Goal: Check status: Check status

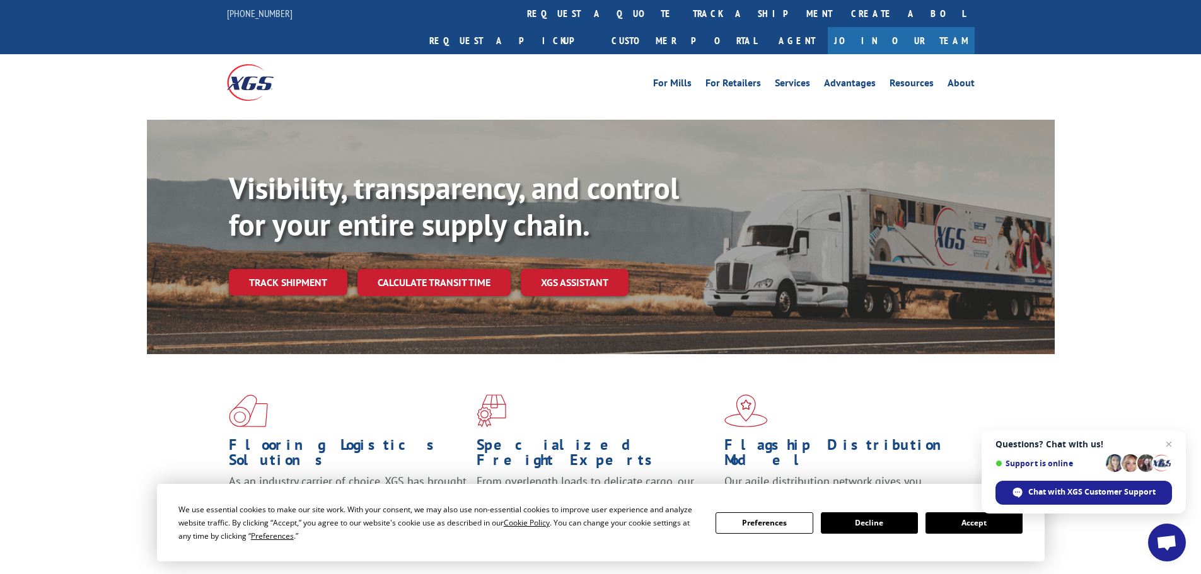
click at [683, 11] on link "track a shipment" at bounding box center [762, 13] width 158 height 27
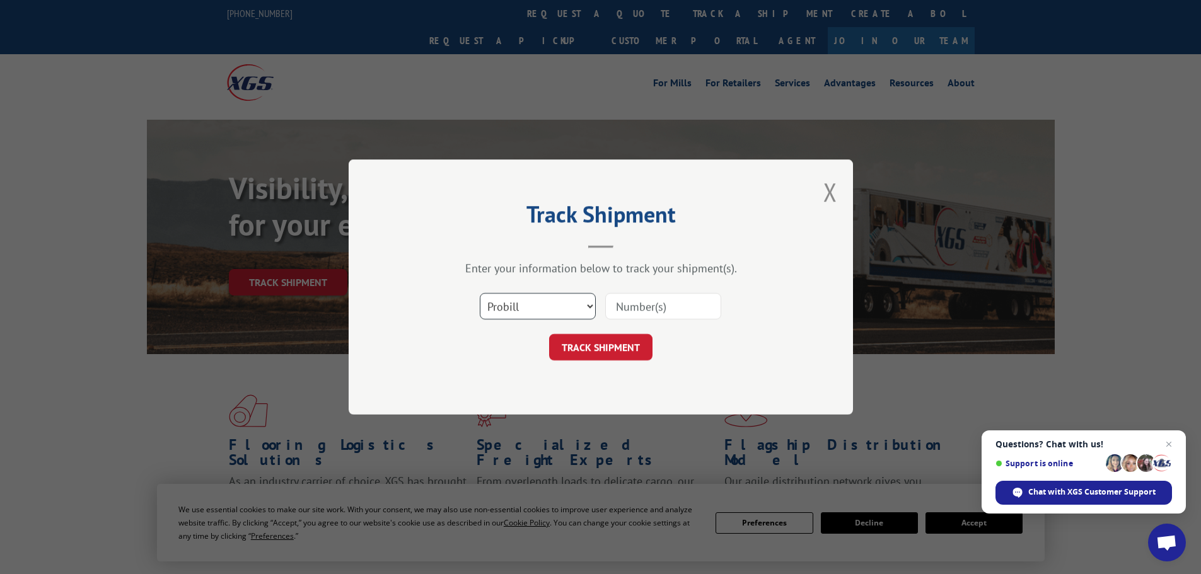
click at [591, 306] on select "Select category... Probill BOL PO" at bounding box center [538, 306] width 116 height 26
select select "bol"
click at [480, 293] on select "Select category... Probill BOL PO" at bounding box center [538, 306] width 116 height 26
paste input "475000"
type input "475000"
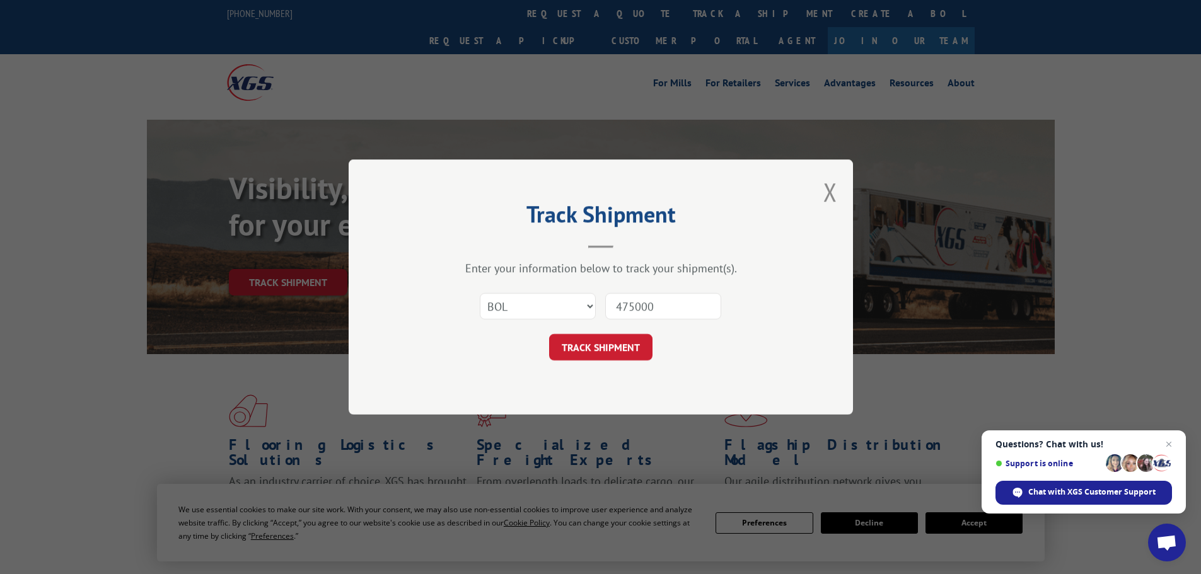
click at [608, 351] on button "TRACK SHIPMENT" at bounding box center [600, 347] width 103 height 26
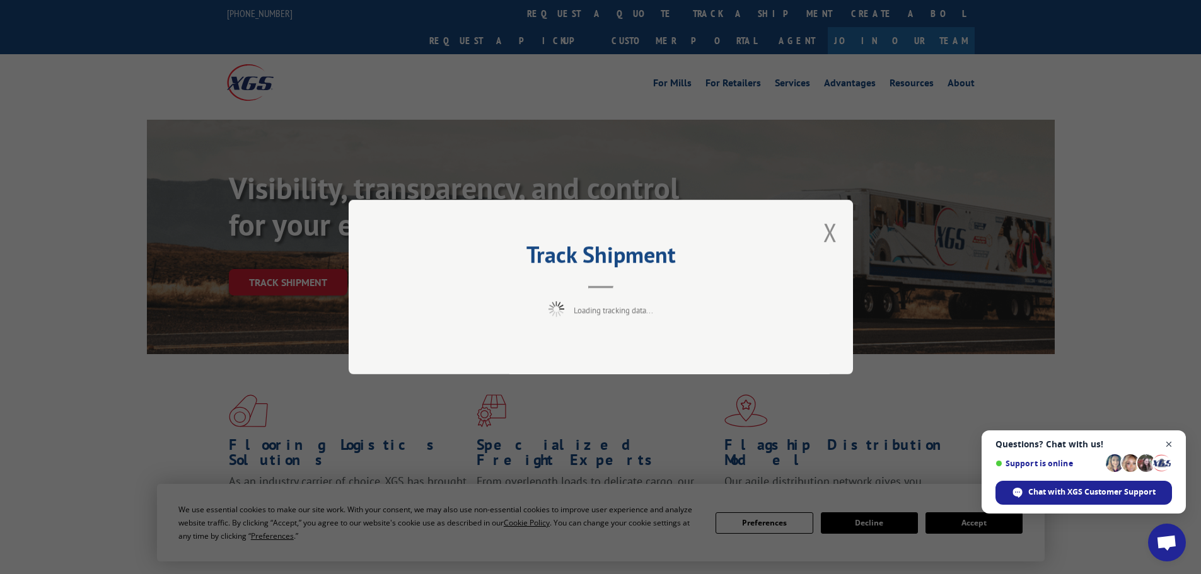
click at [1167, 448] on span "Close chat" at bounding box center [1169, 445] width 16 height 16
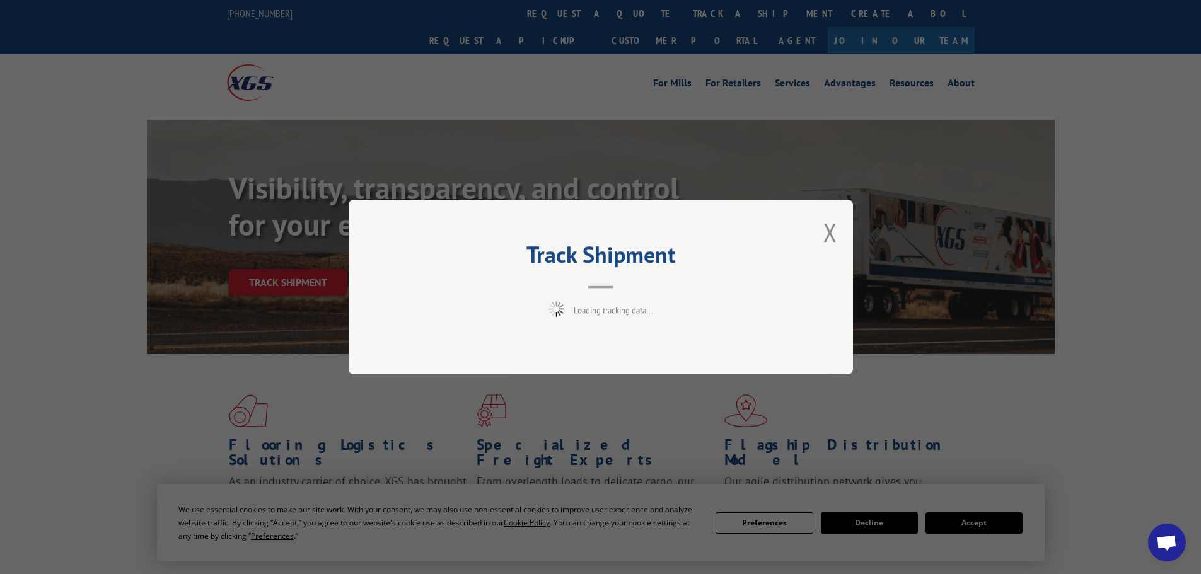
click at [977, 531] on div "Track Shipment Loading tracking data..." at bounding box center [600, 287] width 1201 height 574
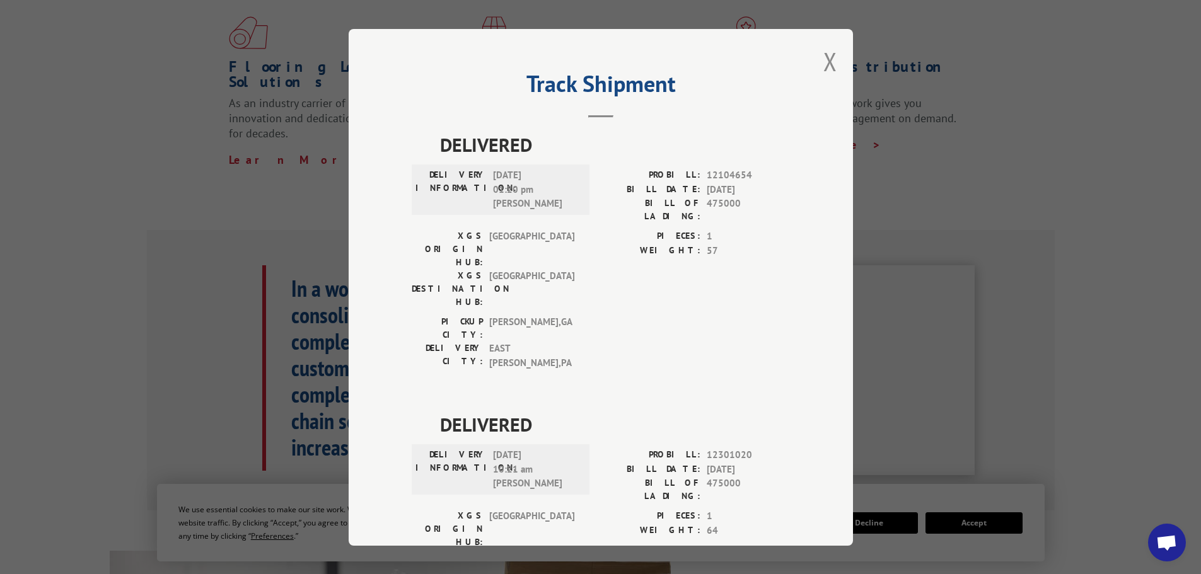
scroll to position [669, 0]
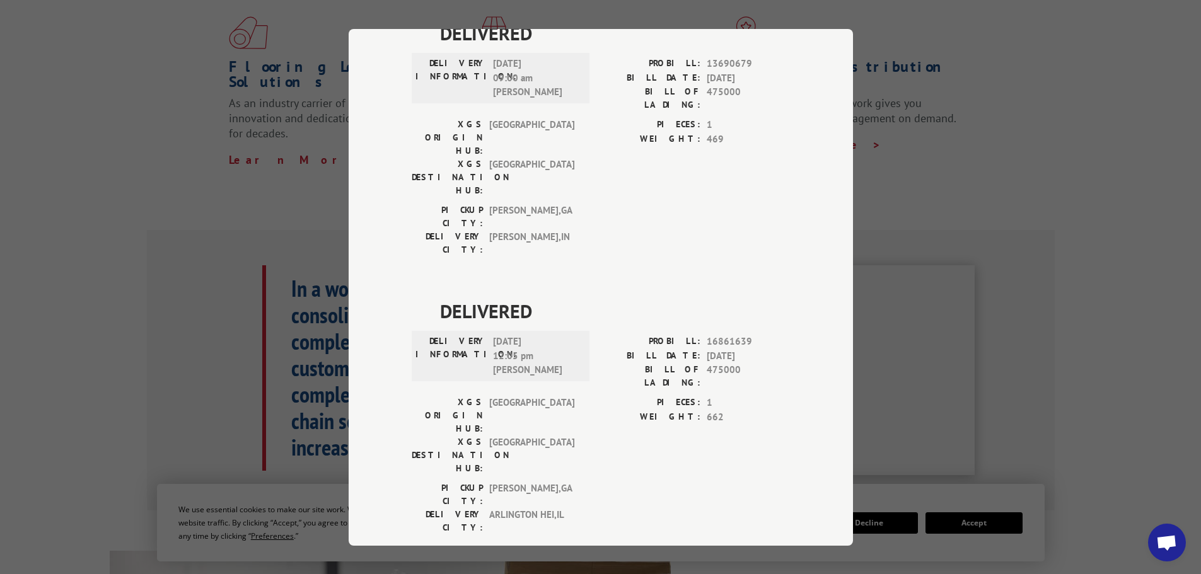
click at [1095, 166] on div "Track Shipment DELIVERED DELIVERY INFORMATION: [DATE] 01:20 pm [PERSON_NAME] PR…" at bounding box center [600, 287] width 1201 height 574
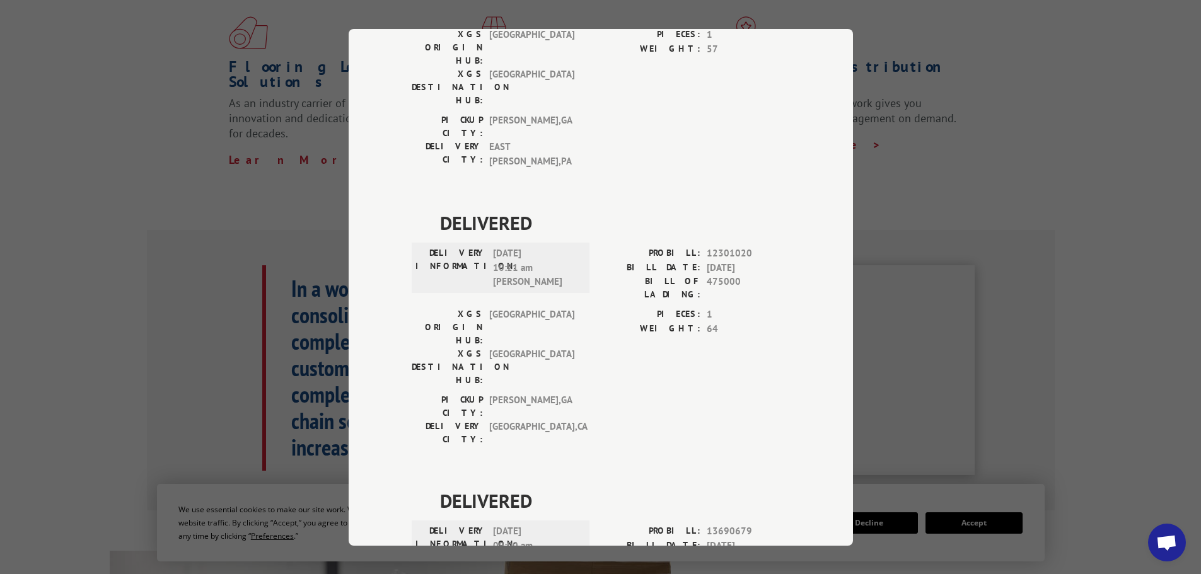
scroll to position [0, 0]
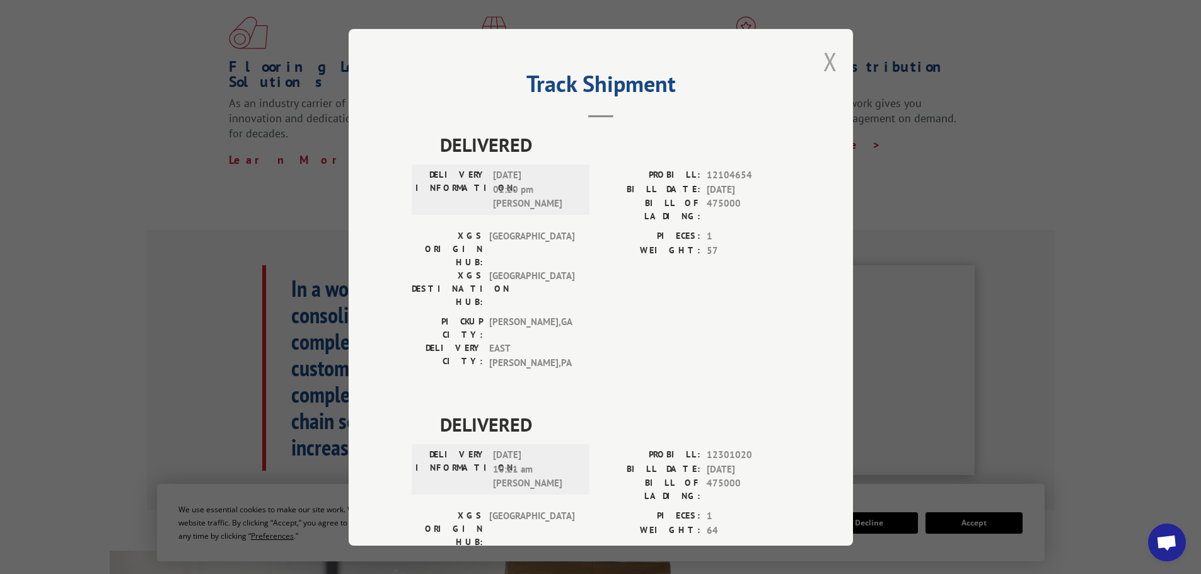
click at [824, 56] on button "Close modal" at bounding box center [830, 61] width 14 height 33
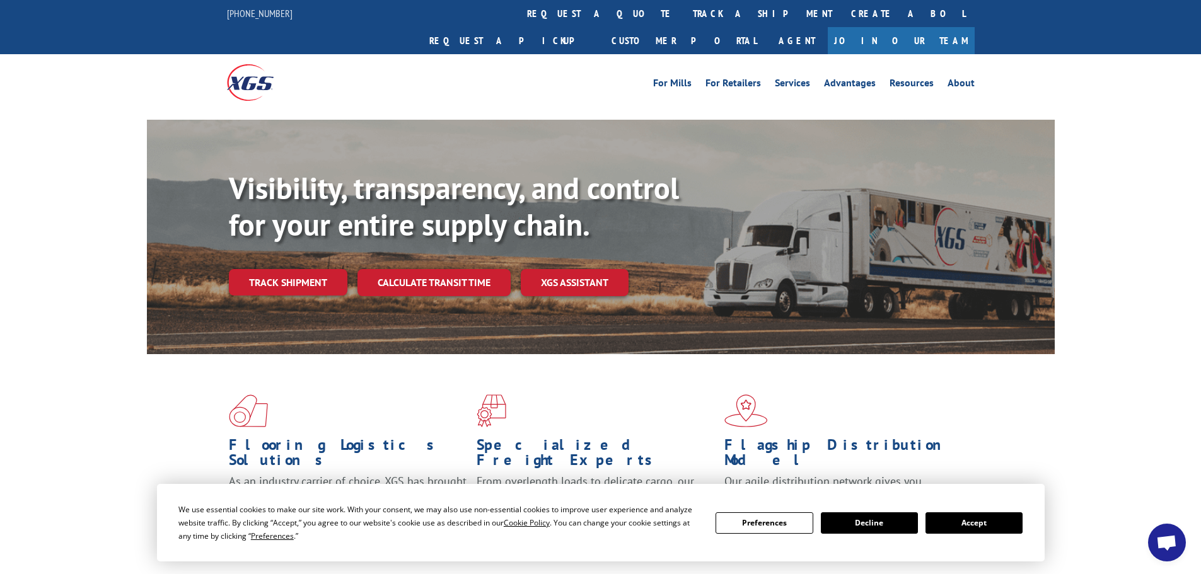
click at [990, 526] on button "Accept" at bounding box center [973, 522] width 97 height 21
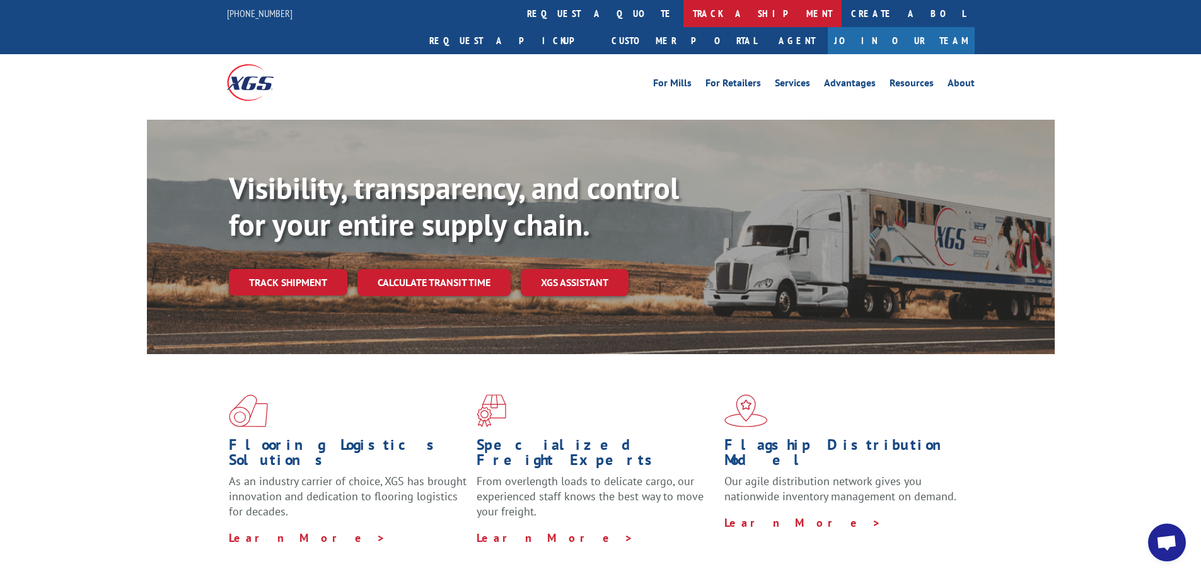
click at [683, 13] on link "track a shipment" at bounding box center [762, 13] width 158 height 27
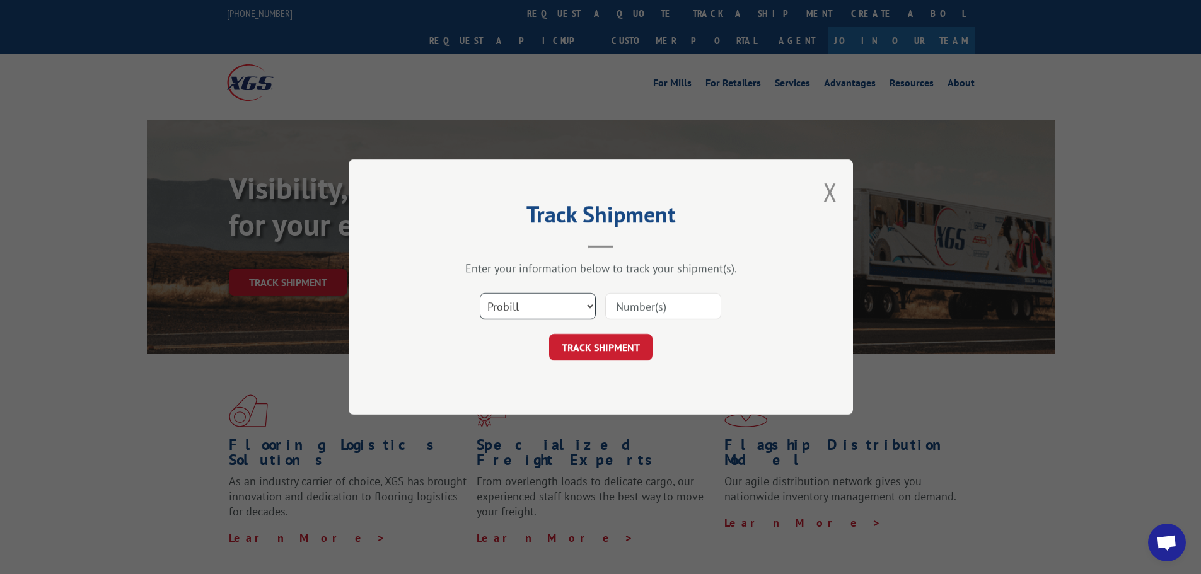
click at [589, 308] on select "Select category... Probill BOL PO" at bounding box center [538, 306] width 116 height 26
select select "bol"
click at [480, 293] on select "Select category... Probill BOL PO" at bounding box center [538, 306] width 116 height 26
paste input "475439"
type input "475439"
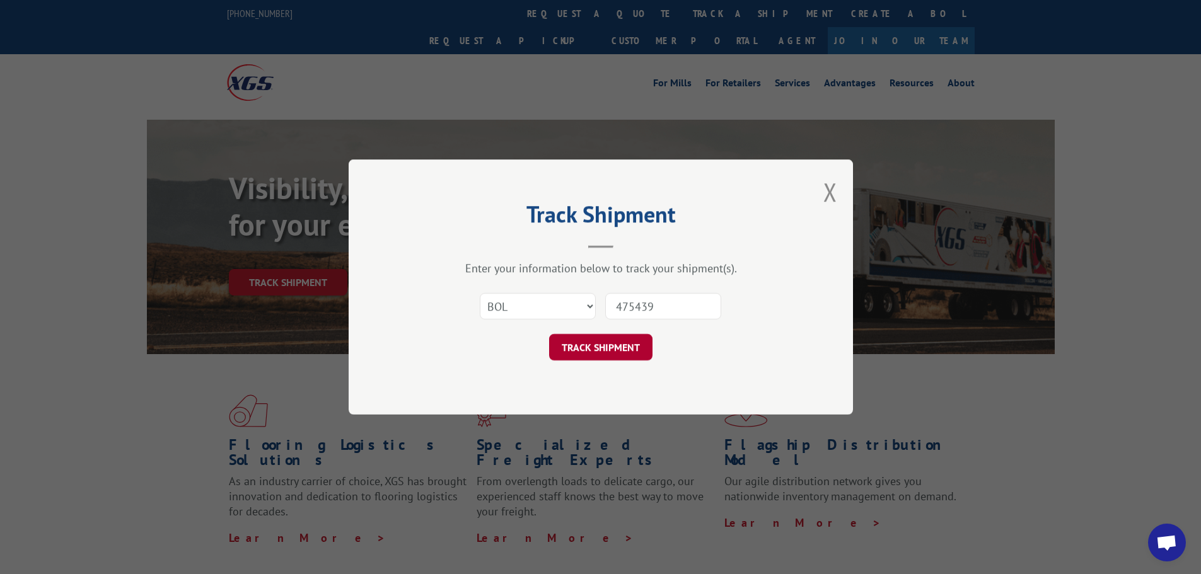
click at [578, 340] on button "TRACK SHIPMENT" at bounding box center [600, 347] width 103 height 26
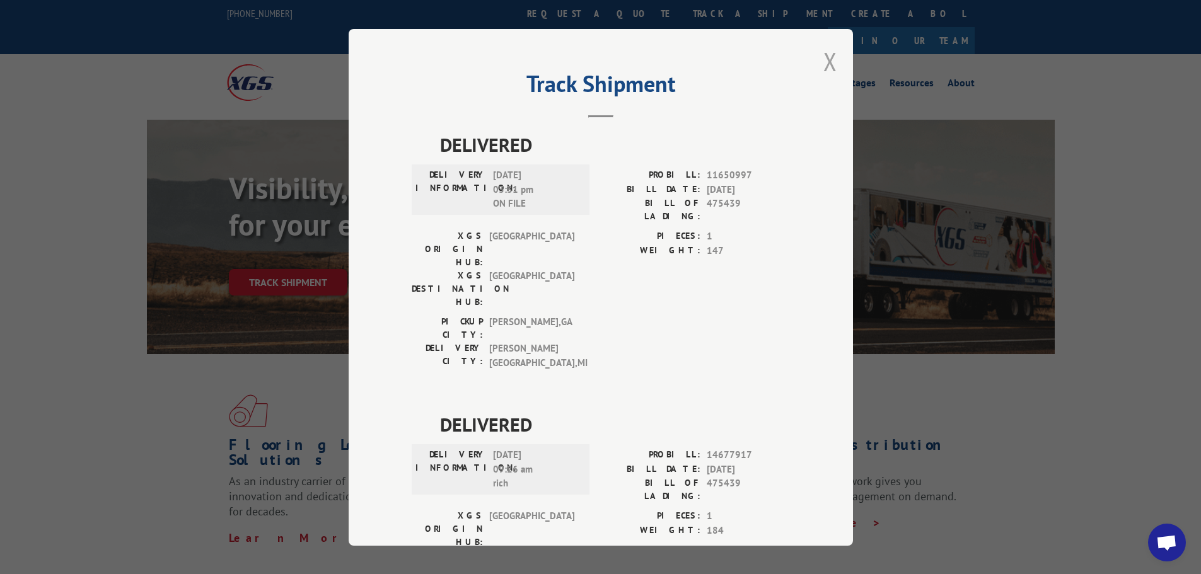
click at [823, 64] on button "Close modal" at bounding box center [830, 61] width 14 height 33
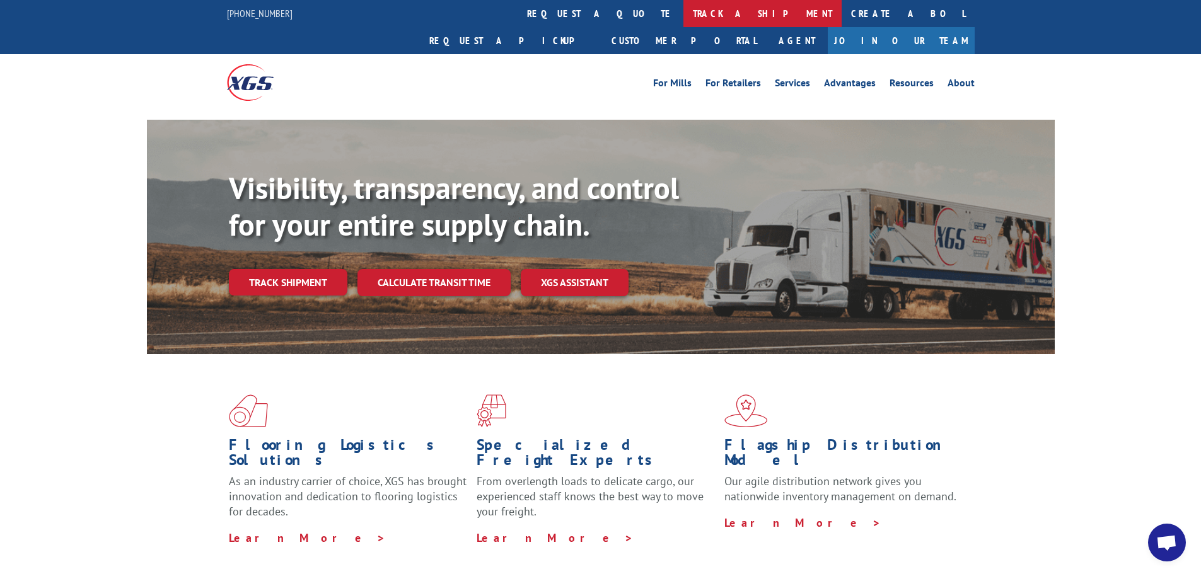
click at [683, 13] on link "track a shipment" at bounding box center [762, 13] width 158 height 27
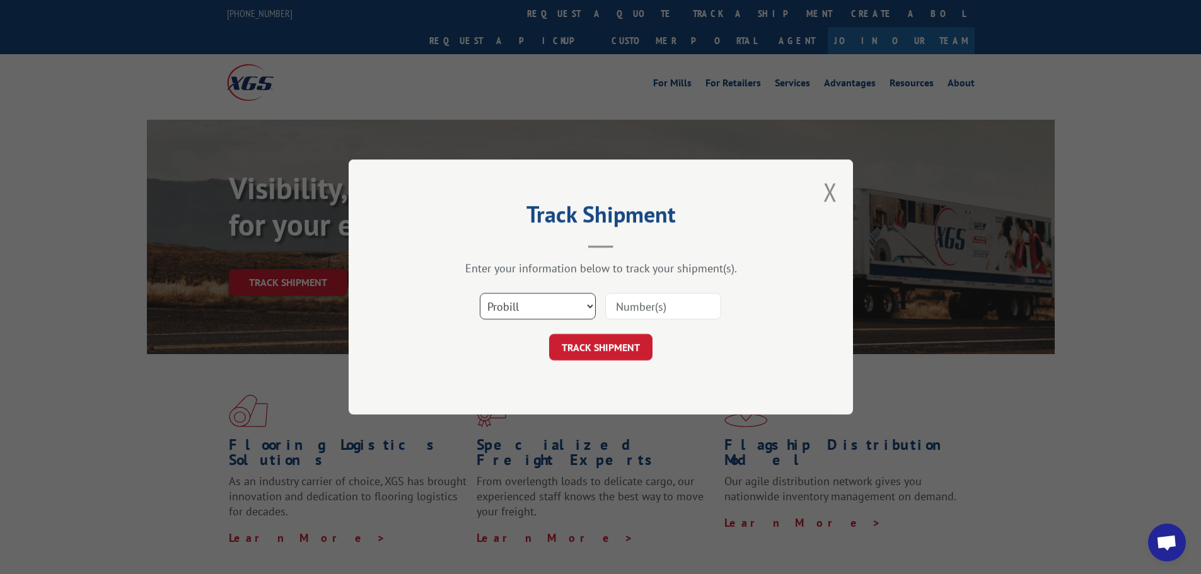
click at [588, 306] on select "Select category... Probill BOL PO" at bounding box center [538, 306] width 116 height 26
select select "bol"
click at [480, 293] on select "Select category... Probill BOL PO" at bounding box center [538, 306] width 116 height 26
paste input "7076403"
type input "7076403"
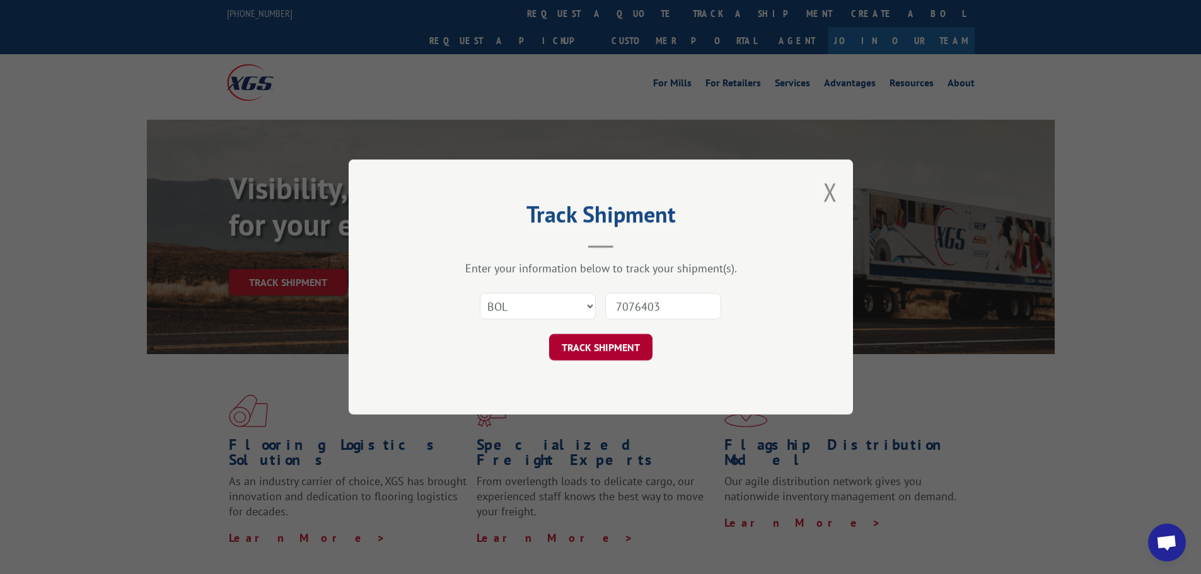
click at [591, 349] on button "TRACK SHIPMENT" at bounding box center [600, 347] width 103 height 26
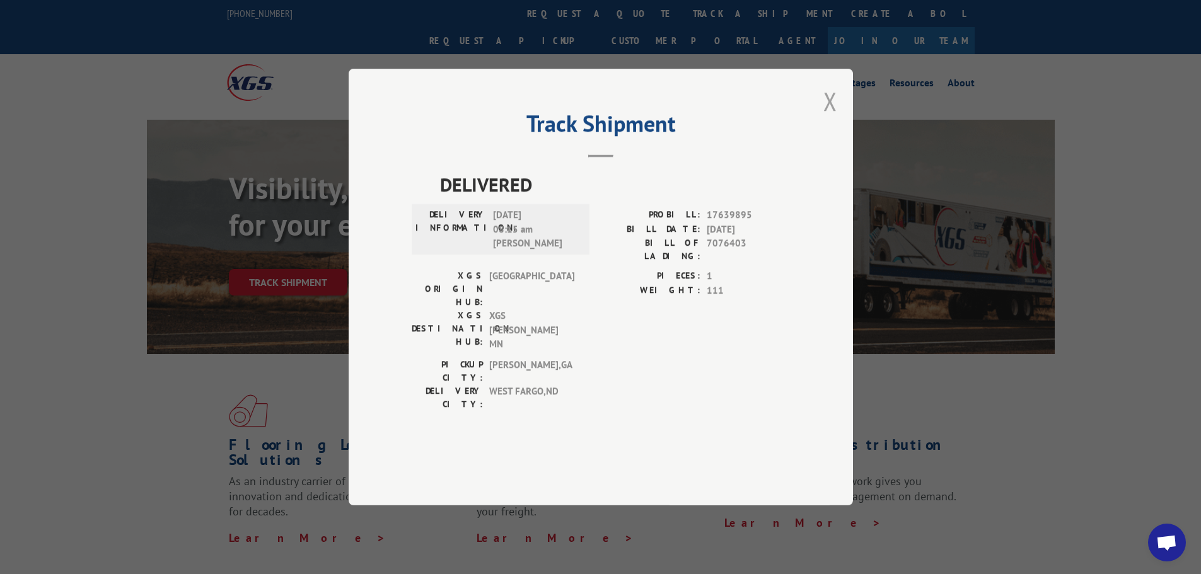
click at [834, 118] on button "Close modal" at bounding box center [830, 100] width 14 height 33
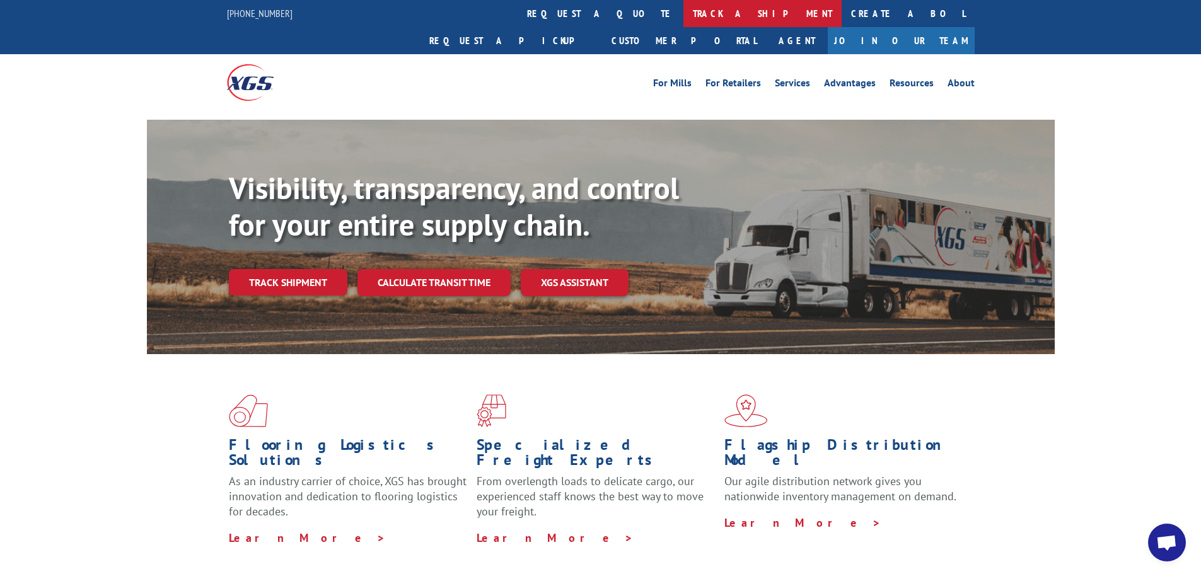
click at [683, 16] on link "track a shipment" at bounding box center [762, 13] width 158 height 27
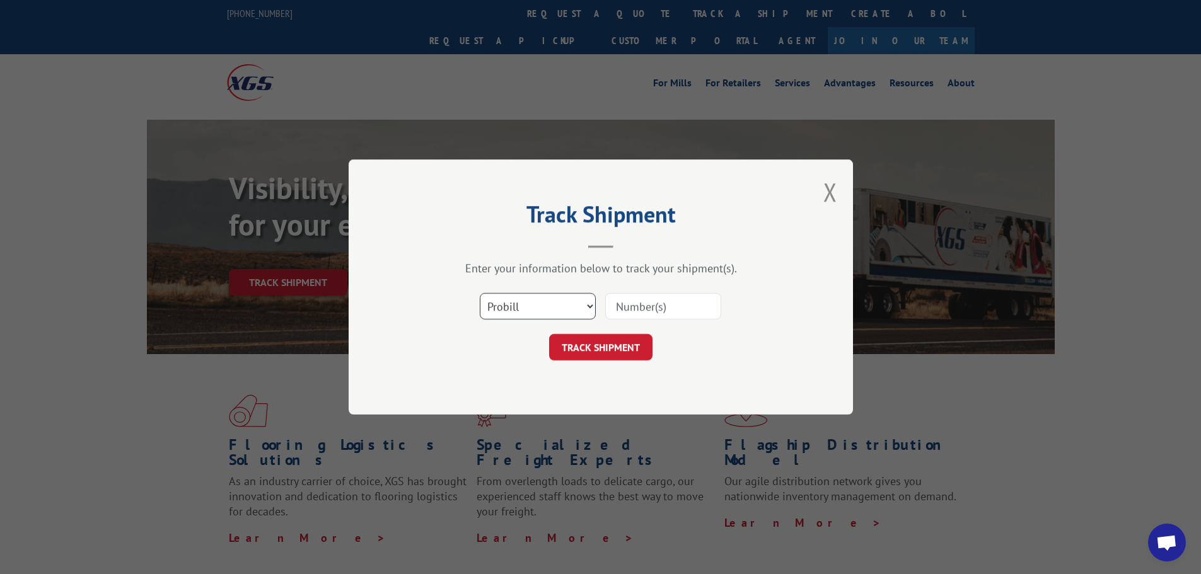
click at [592, 305] on select "Select category... Probill BOL PO" at bounding box center [538, 306] width 116 height 26
select select "bol"
click at [480, 293] on select "Select category... Probill BOL PO" at bounding box center [538, 306] width 116 height 26
paste input "7086221"
type input "7086221"
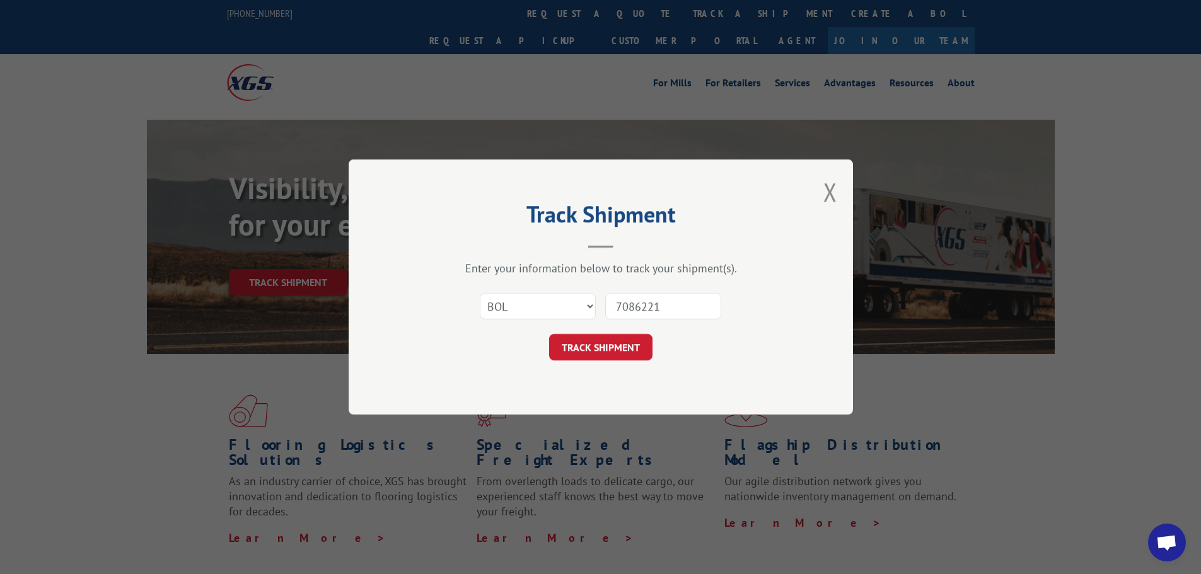
click at [596, 354] on button "TRACK SHIPMENT" at bounding box center [600, 347] width 103 height 26
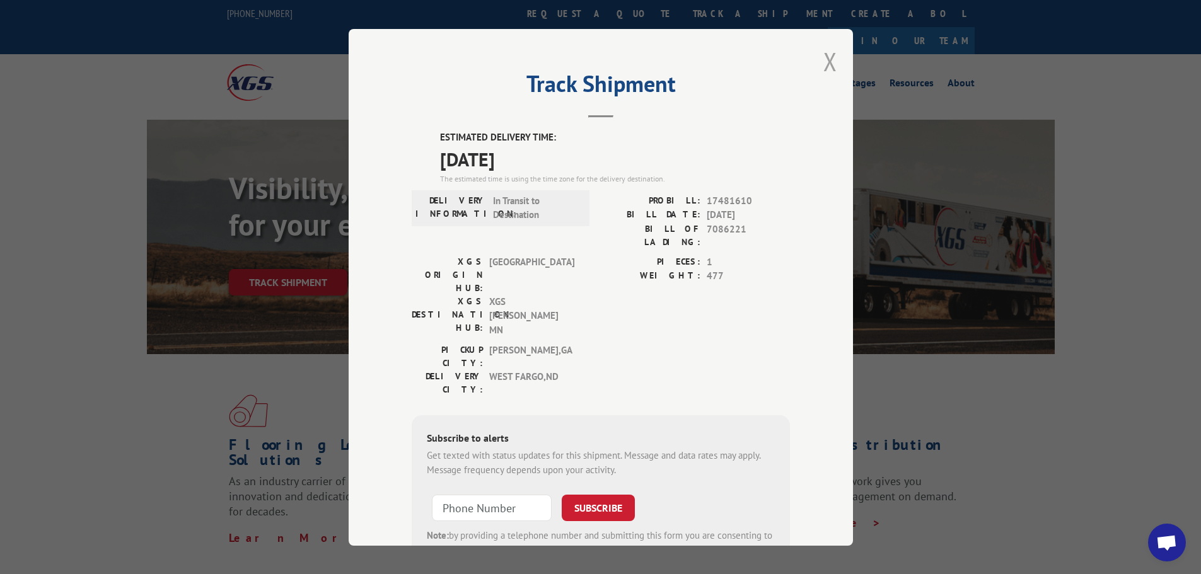
click at [823, 64] on button "Close modal" at bounding box center [830, 61] width 14 height 33
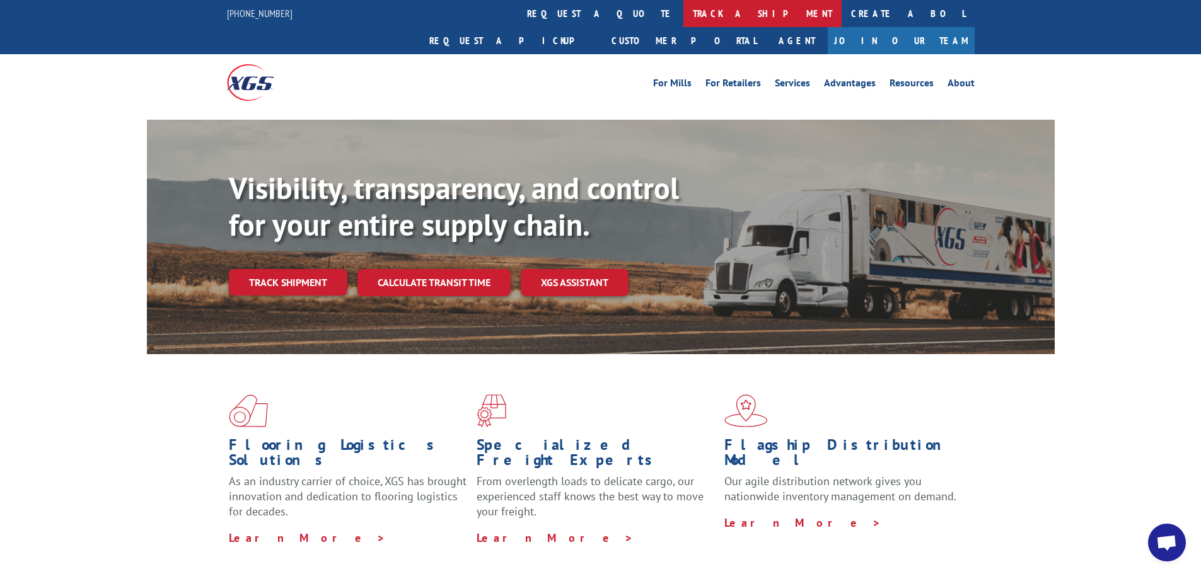
click at [683, 16] on link "track a shipment" at bounding box center [762, 13] width 158 height 27
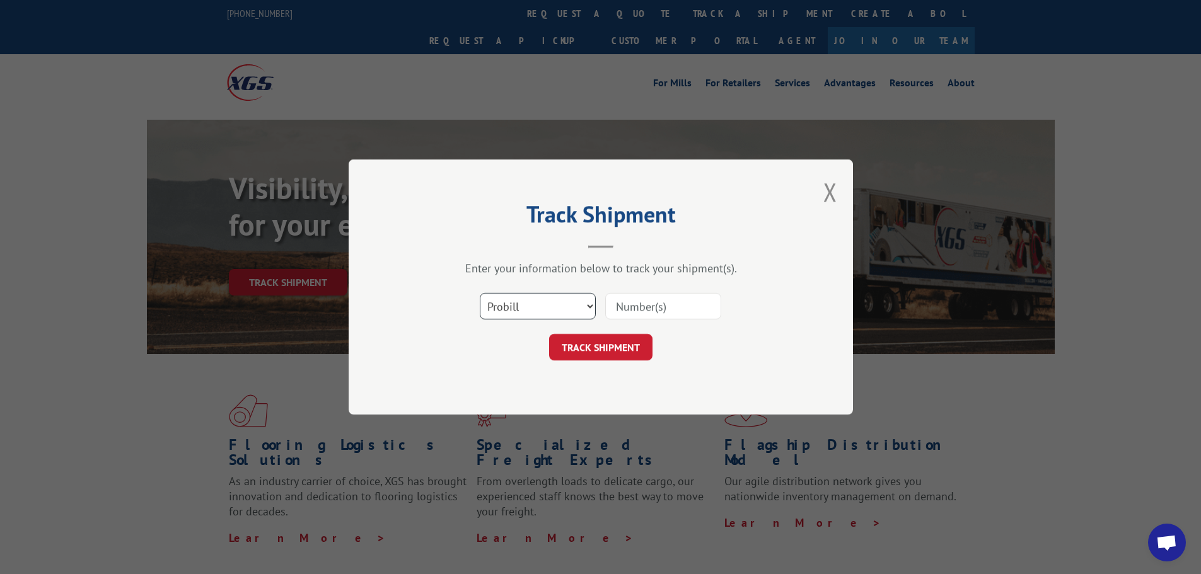
drag, startPoint x: 589, startPoint y: 307, endPoint x: 581, endPoint y: 317, distance: 13.4
click at [589, 307] on select "Select category... Probill BOL PO" at bounding box center [538, 306] width 116 height 26
select select "bol"
click at [480, 293] on select "Select category... Probill BOL PO" at bounding box center [538, 306] width 116 height 26
click at [633, 300] on input at bounding box center [663, 306] width 116 height 26
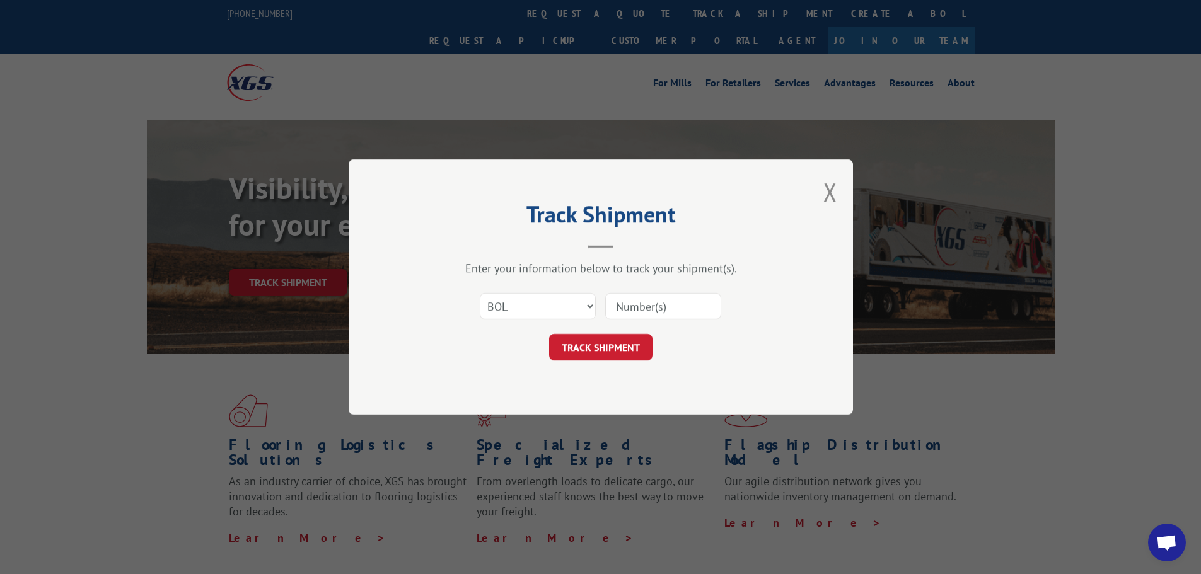
paste input "5675665"
type input "5675665"
click at [594, 345] on button "TRACK SHIPMENT" at bounding box center [600, 347] width 103 height 26
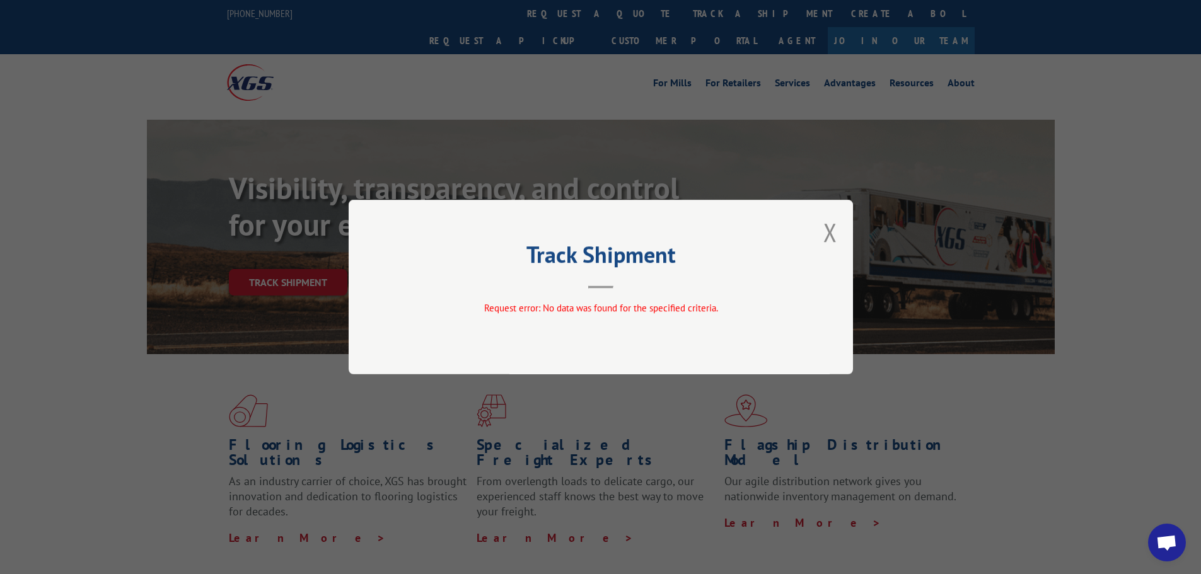
click at [830, 240] on button "Close modal" at bounding box center [830, 232] width 14 height 33
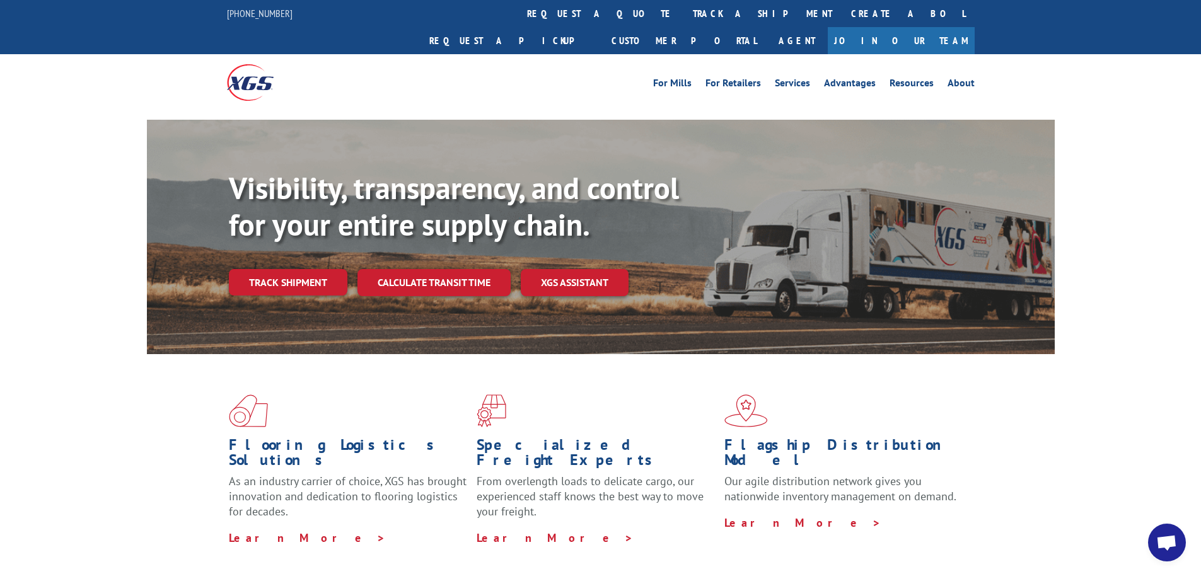
click at [683, 9] on link "track a shipment" at bounding box center [762, 13] width 158 height 27
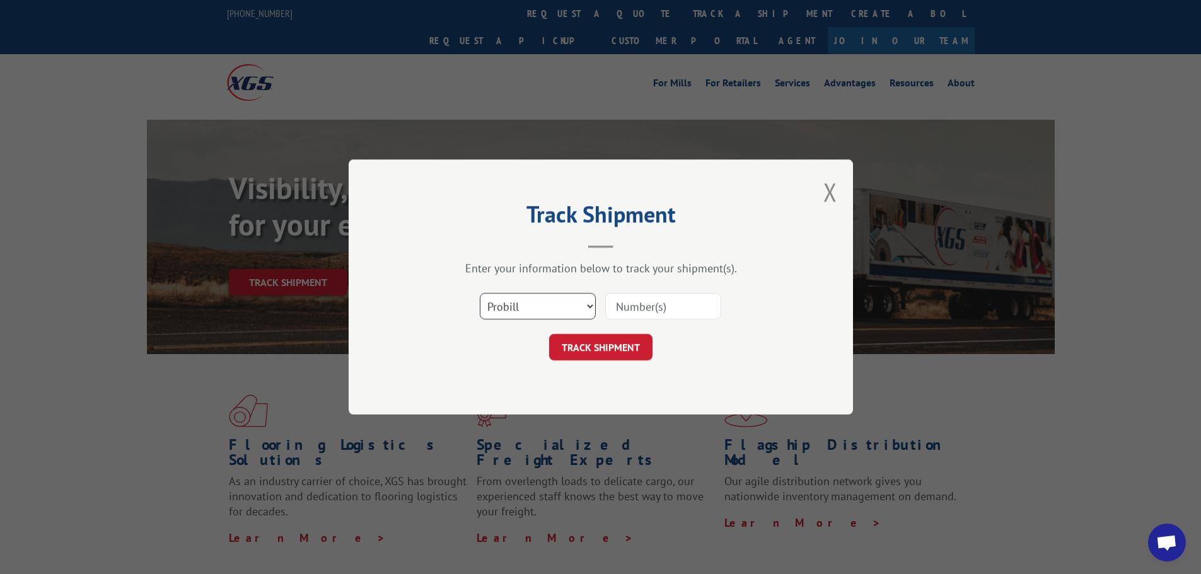
click at [587, 308] on select "Select category... Probill BOL PO" at bounding box center [538, 306] width 116 height 26
select select "po"
click at [480, 293] on select "Select category... Probill BOL PO" at bounding box center [538, 306] width 116 height 26
paste input "31505131"
type input "31505131"
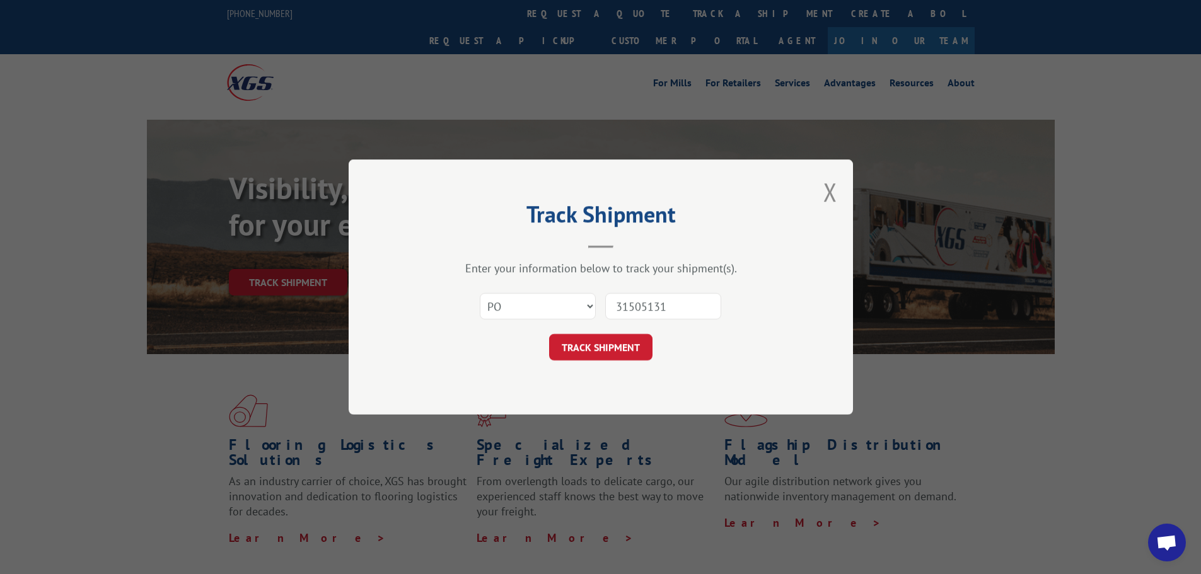
click at [580, 346] on button "TRACK SHIPMENT" at bounding box center [600, 347] width 103 height 26
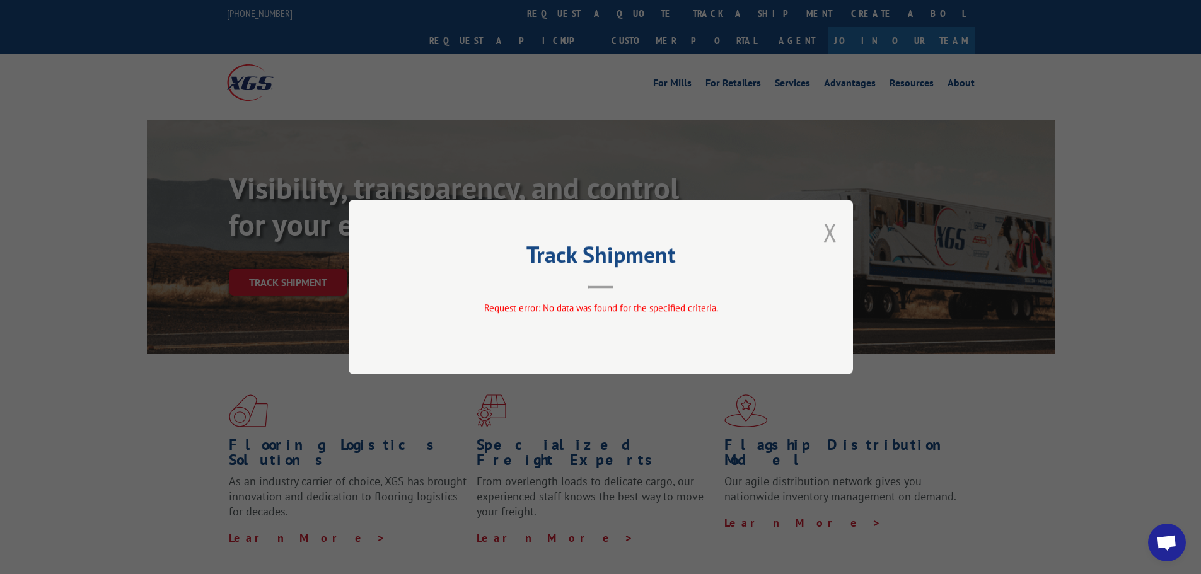
click at [830, 240] on button "Close modal" at bounding box center [830, 232] width 14 height 33
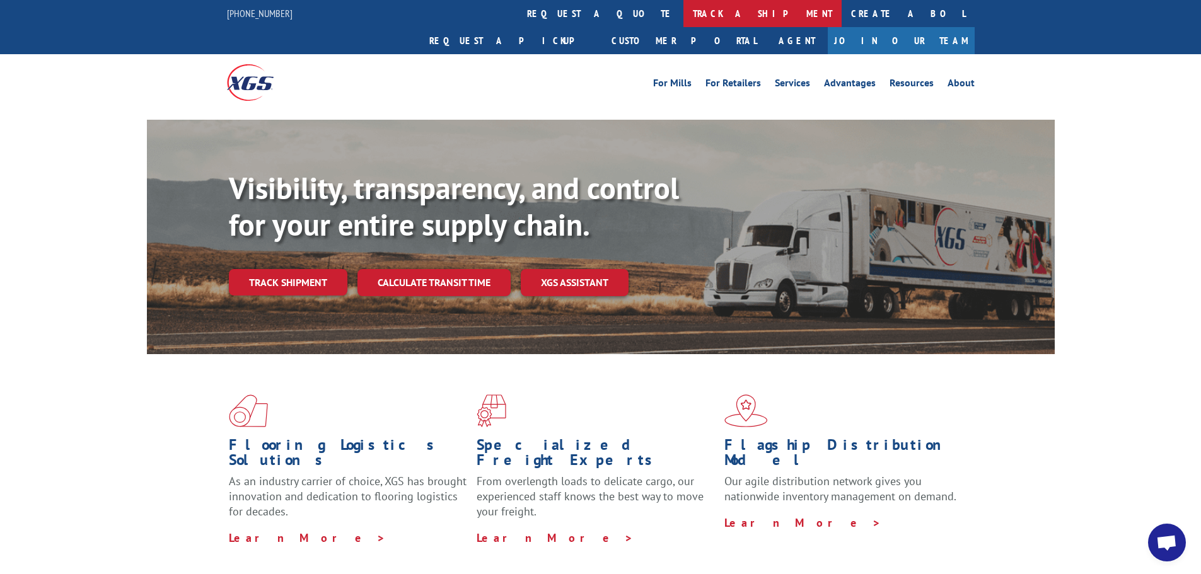
click at [683, 9] on link "track a shipment" at bounding box center [762, 13] width 158 height 27
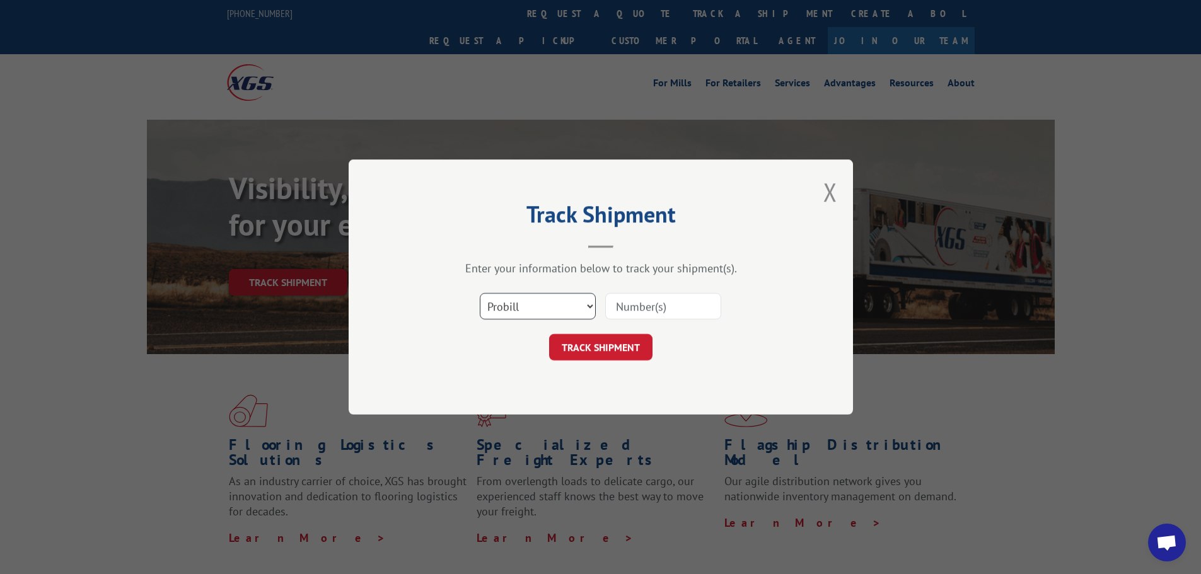
click at [585, 308] on select "Select category... Probill BOL PO" at bounding box center [538, 306] width 116 height 26
select select "po"
click at [480, 293] on select "Select category... Probill BOL PO" at bounding box center [538, 306] width 116 height 26
paste input "31505147"
type input "31505147"
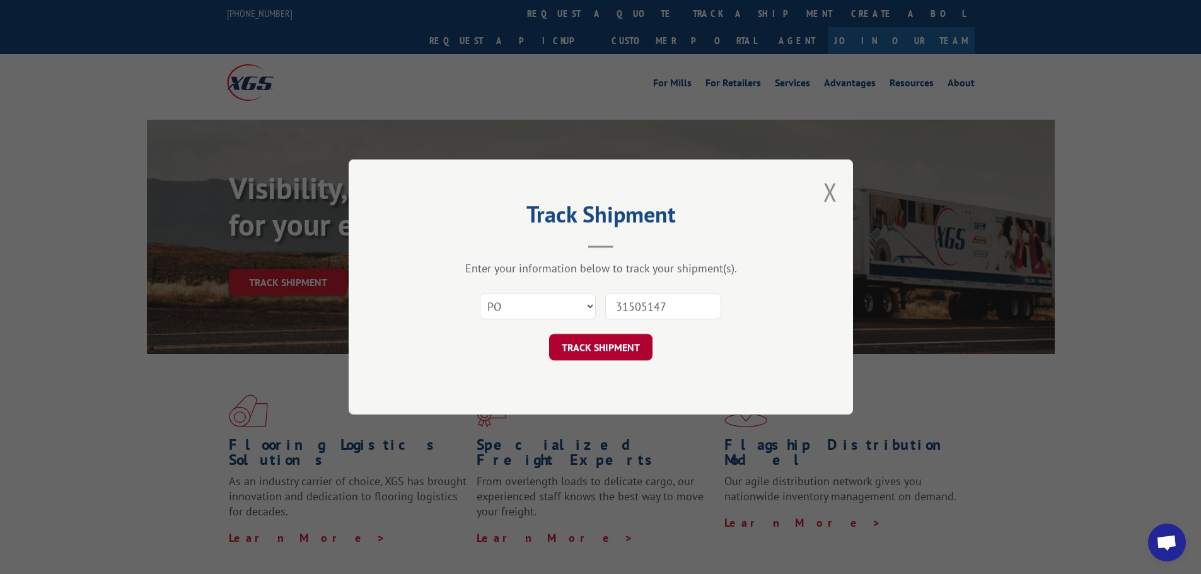
click at [577, 337] on button "TRACK SHIPMENT" at bounding box center [600, 347] width 103 height 26
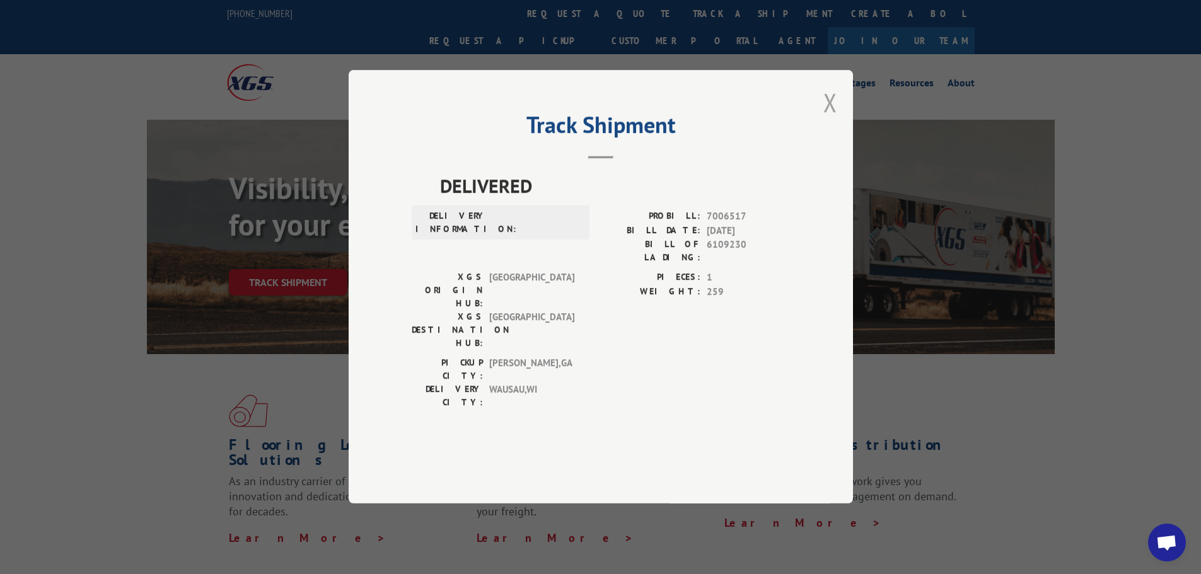
click at [830, 119] on button "Close modal" at bounding box center [830, 102] width 14 height 33
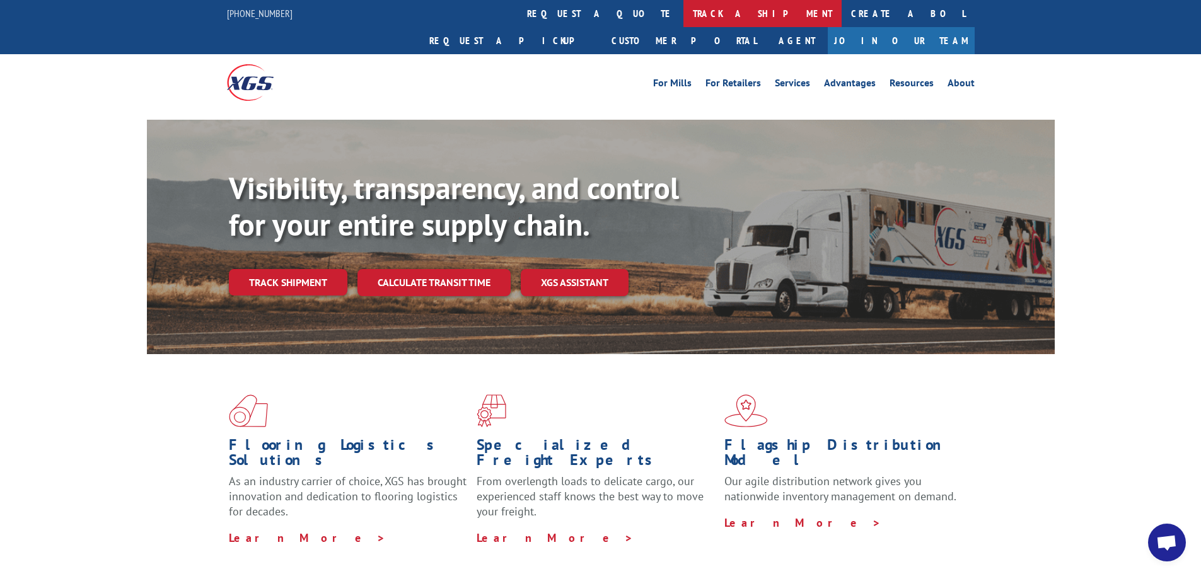
click at [683, 6] on link "track a shipment" at bounding box center [762, 13] width 158 height 27
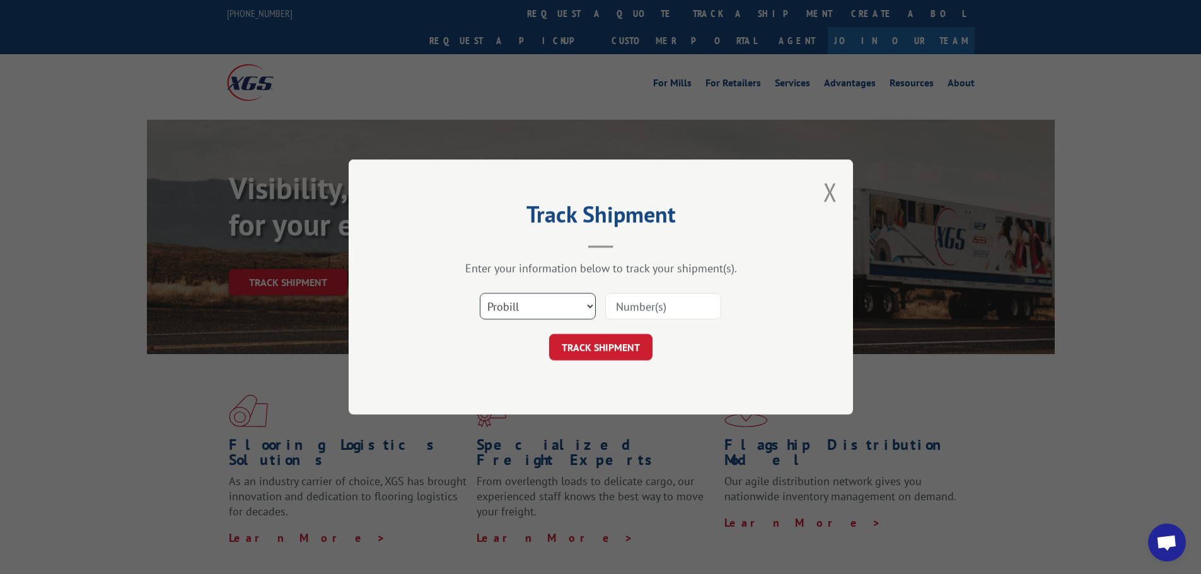
click at [589, 304] on select "Select category... Probill BOL PO" at bounding box center [538, 306] width 116 height 26
select select "bol"
click at [480, 293] on select "Select category... Probill BOL PO" at bounding box center [538, 306] width 116 height 26
paste input "7086221"
type input "7086221"
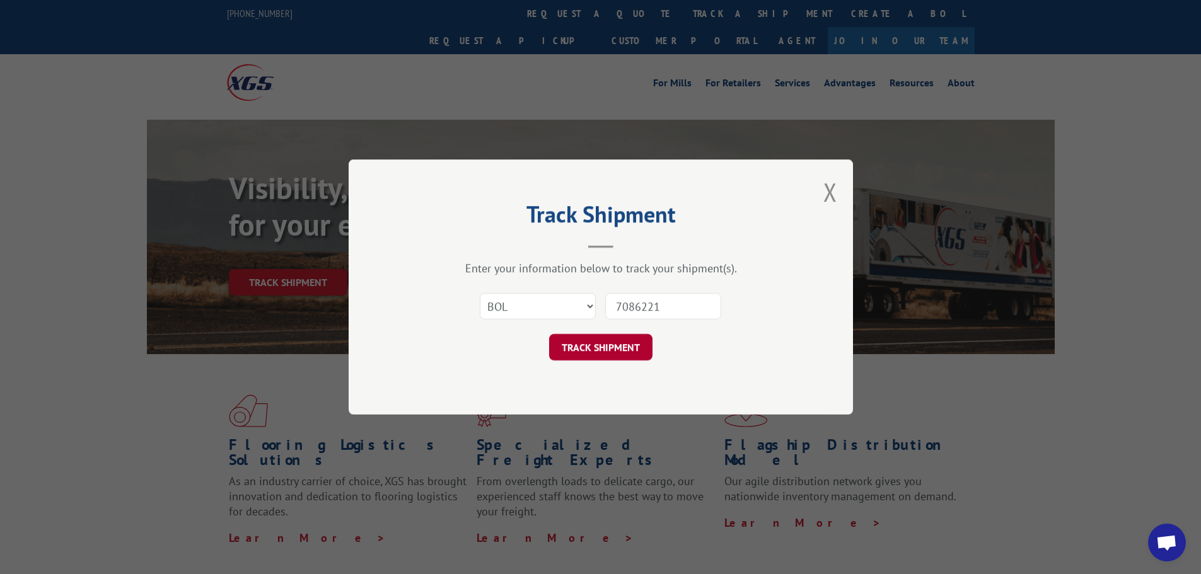
click at [587, 350] on button "TRACK SHIPMENT" at bounding box center [600, 347] width 103 height 26
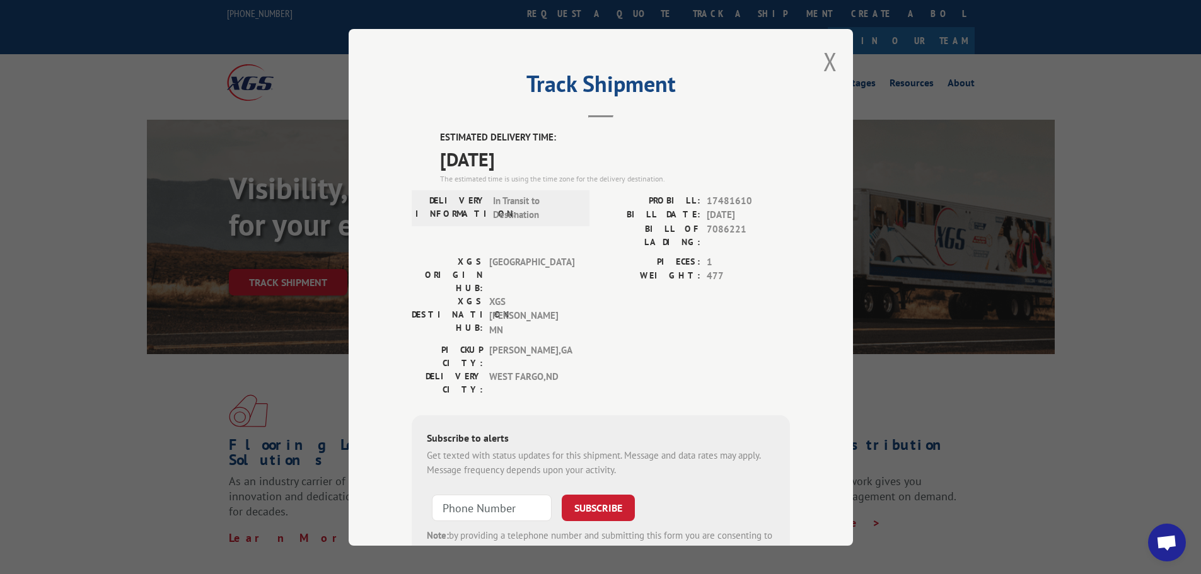
click at [832, 62] on div "Track Shipment ESTIMATED DELIVERY TIME: [DATE] The estimated time is using the …" at bounding box center [601, 287] width 504 height 517
click at [825, 64] on button "Close modal" at bounding box center [830, 61] width 14 height 33
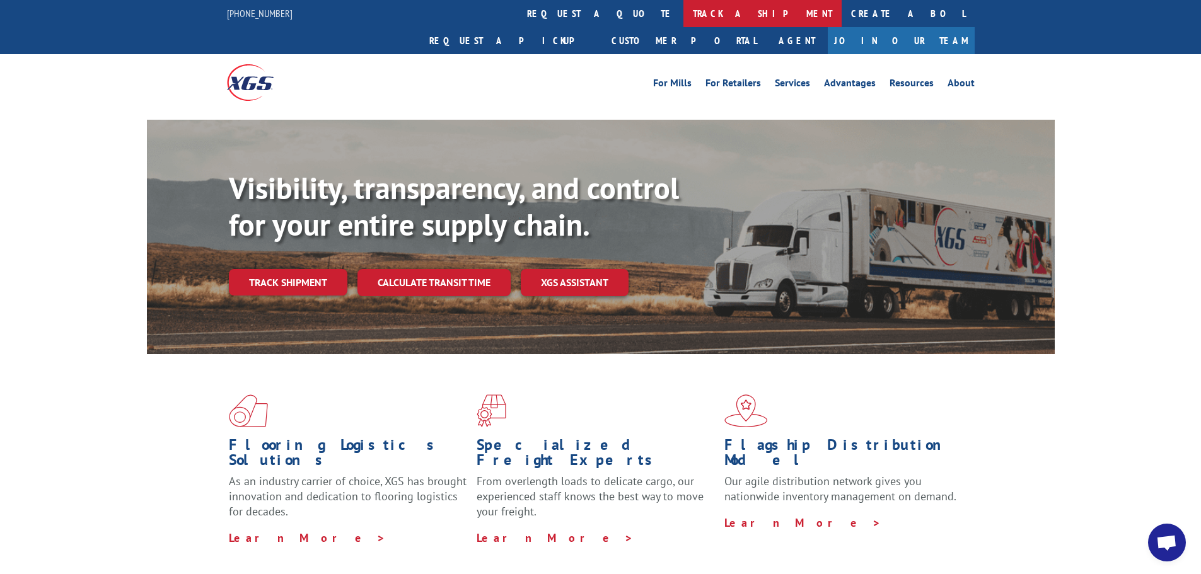
click at [683, 10] on link "track a shipment" at bounding box center [762, 13] width 158 height 27
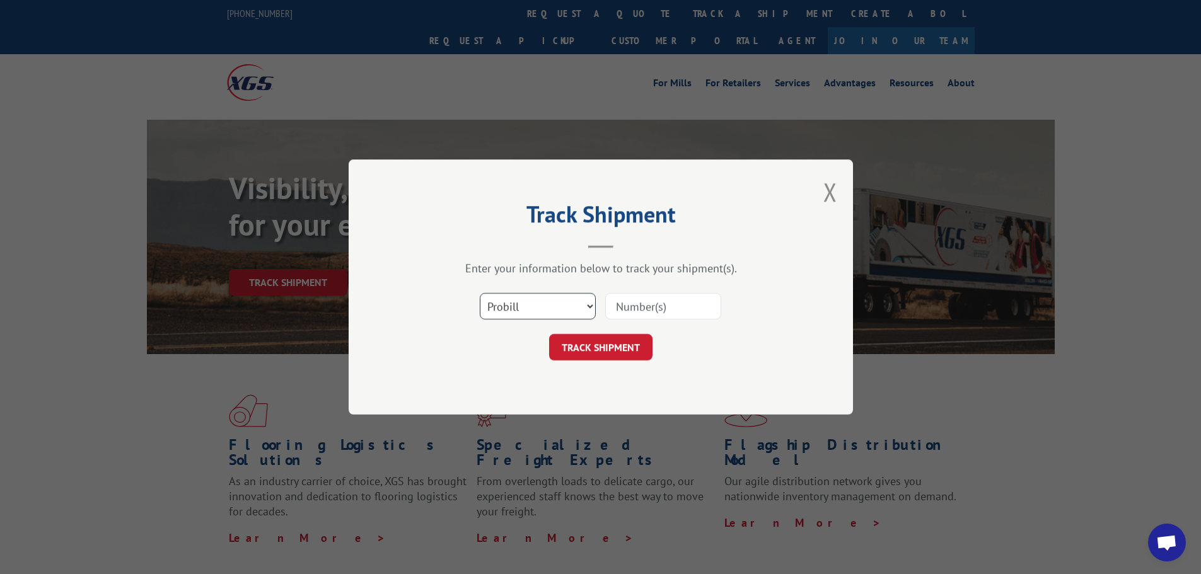
click at [588, 305] on select "Select category... Probill BOL PO" at bounding box center [538, 306] width 116 height 26
select select "bol"
click at [480, 293] on select "Select category... Probill BOL PO" at bounding box center [538, 306] width 116 height 26
click at [651, 313] on input at bounding box center [663, 306] width 116 height 26
paste input "7073978"
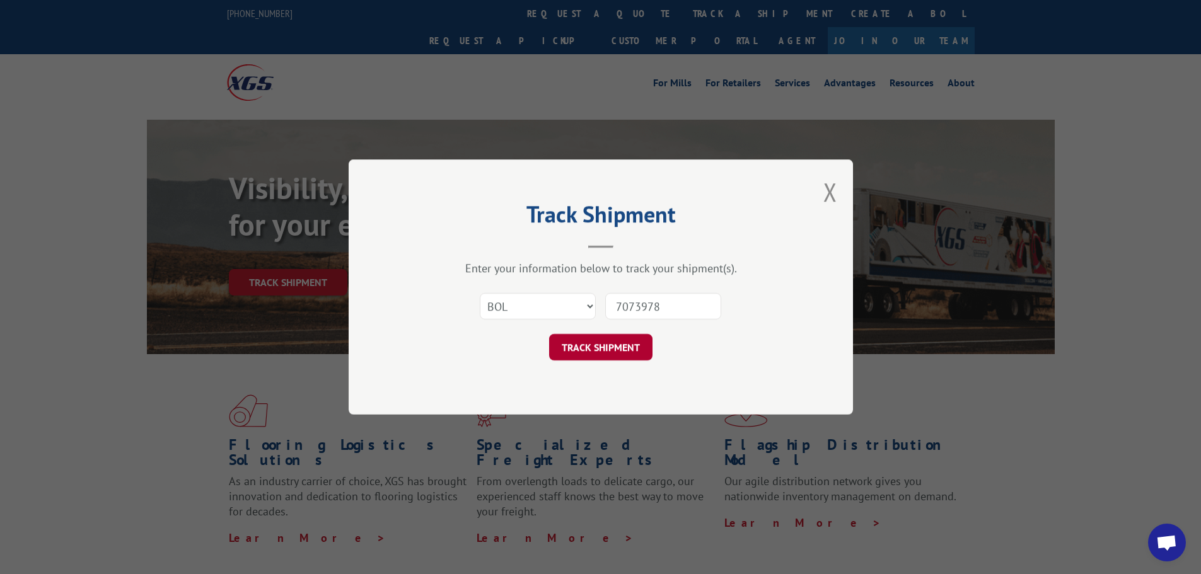
type input "7073978"
click at [600, 352] on button "TRACK SHIPMENT" at bounding box center [600, 347] width 103 height 26
